Goal: Check status: Check status

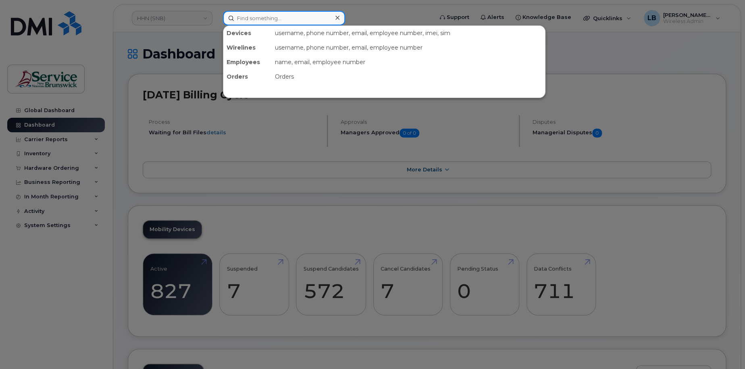
click at [282, 25] on input at bounding box center [284, 18] width 122 height 15
paste input "297770"
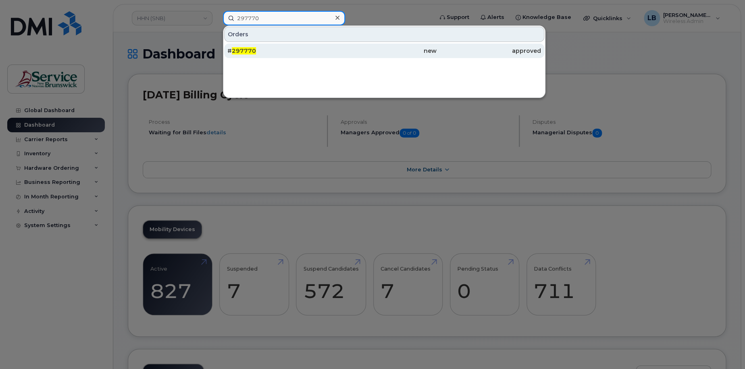
type input "297770"
click at [244, 50] on span "297770" at bounding box center [244, 50] width 24 height 7
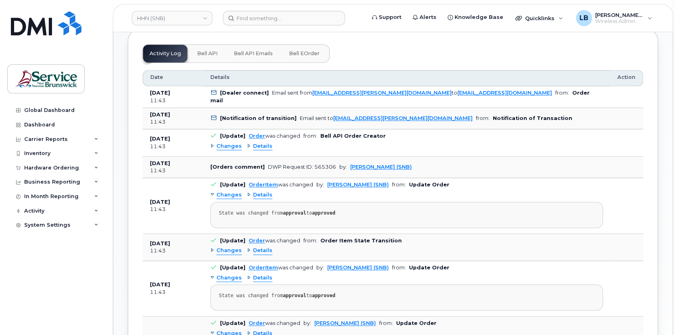
scroll to position [256, 0]
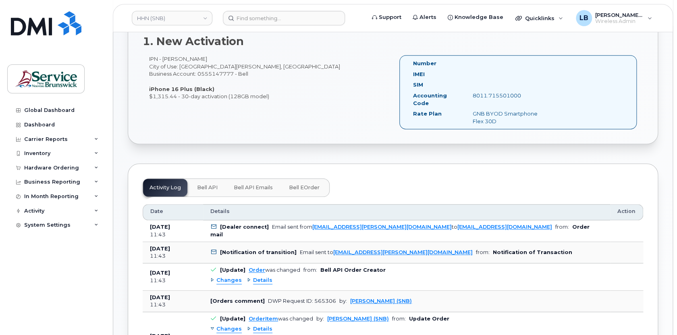
click at [302, 183] on button "Bell eOrder" at bounding box center [304, 188] width 44 height 18
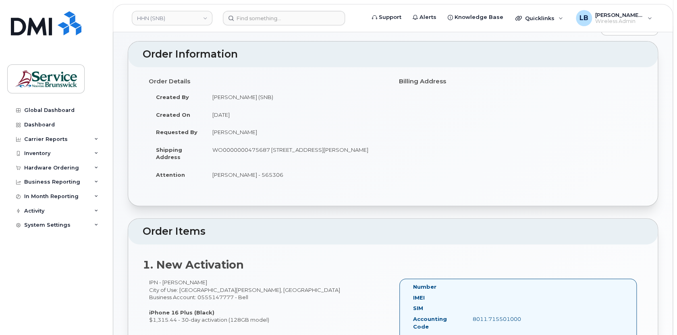
scroll to position [0, 0]
